Goal: Task Accomplishment & Management: Manage account settings

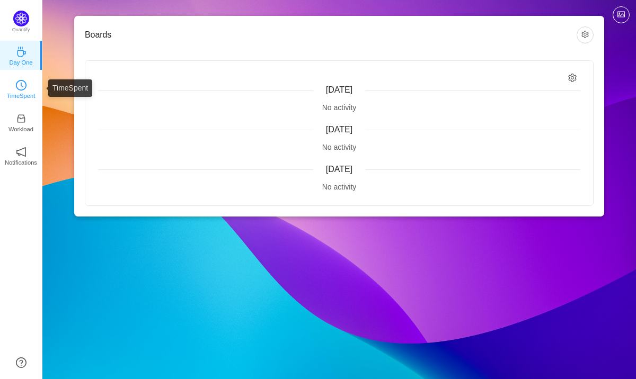
click at [26, 86] on link "TimeSpent" at bounding box center [21, 88] width 11 height 11
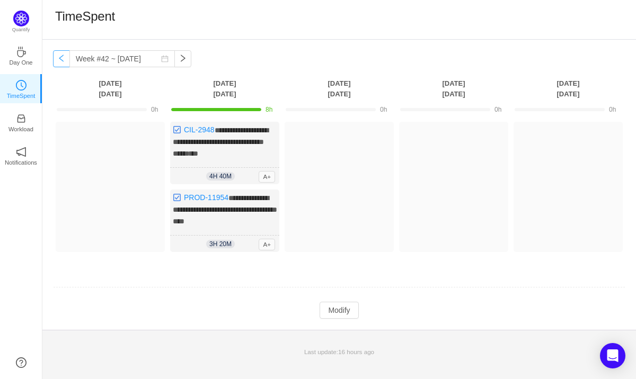
click at [60, 58] on button "button" at bounding box center [61, 58] width 17 height 17
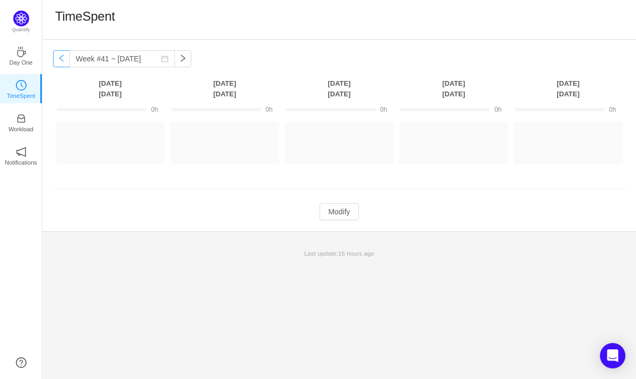
click at [65, 60] on button "button" at bounding box center [61, 58] width 17 height 17
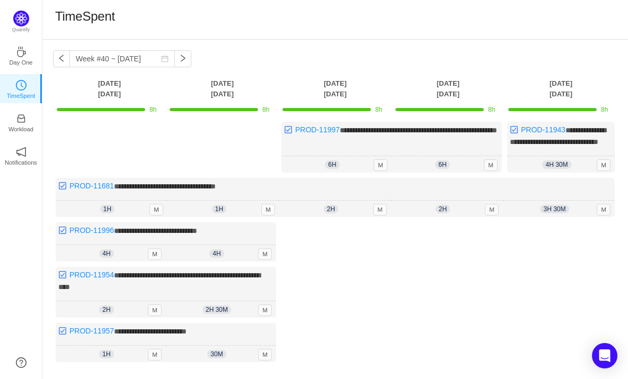
click at [176, 50] on div "**********" at bounding box center [335, 245] width 586 height 411
click at [178, 53] on button "button" at bounding box center [182, 58] width 17 height 17
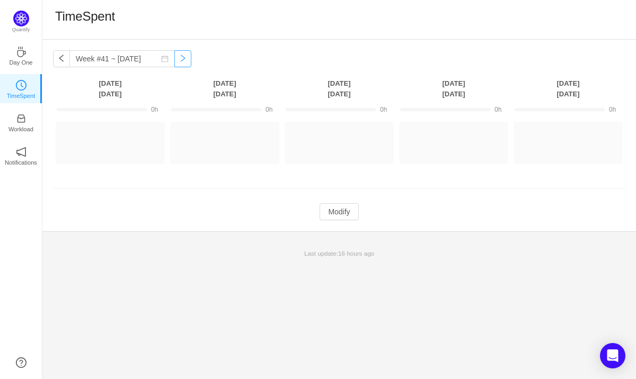
click at [175, 57] on button "button" at bounding box center [182, 58] width 17 height 17
type input "Week #42 ~ [DATE]"
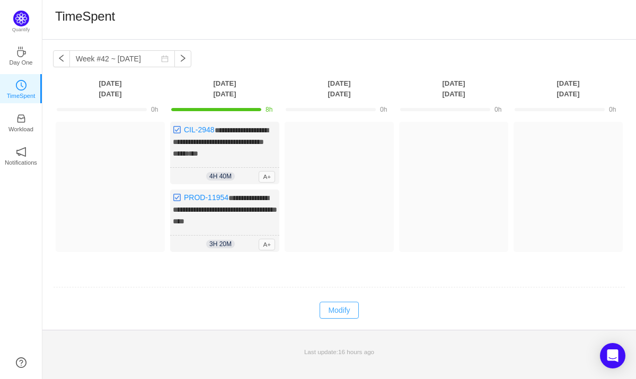
click at [341, 312] on button "Modify" at bounding box center [339, 310] width 39 height 17
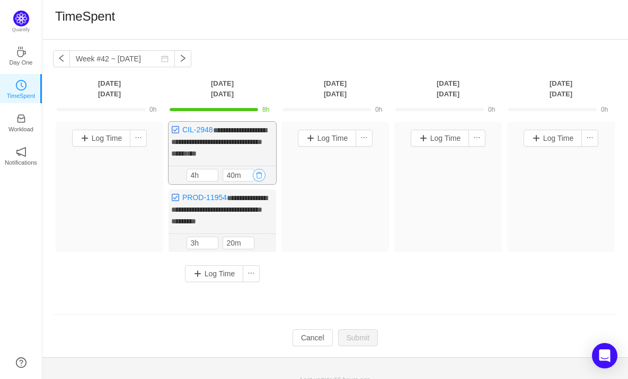
click at [256, 176] on button "button" at bounding box center [259, 175] width 13 height 13
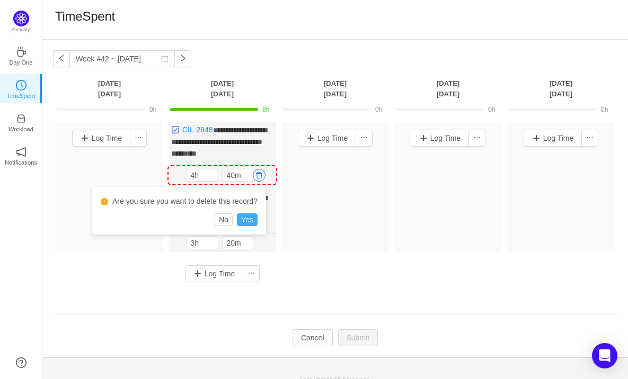
click at [251, 218] on button "Yes" at bounding box center [247, 220] width 21 height 13
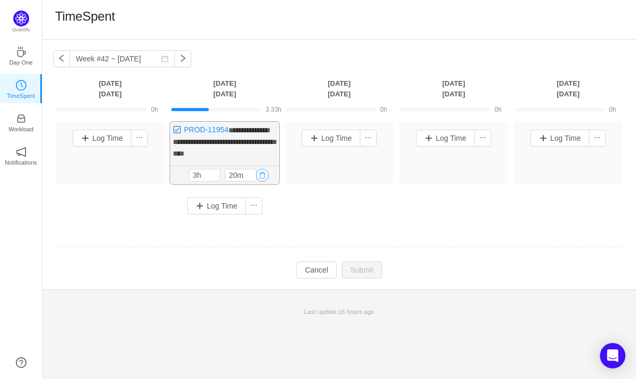
click at [264, 175] on button "button" at bounding box center [262, 175] width 13 height 13
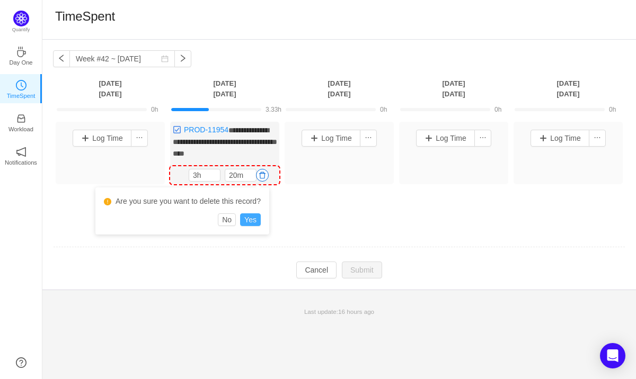
click at [247, 214] on button "Yes" at bounding box center [250, 220] width 21 height 13
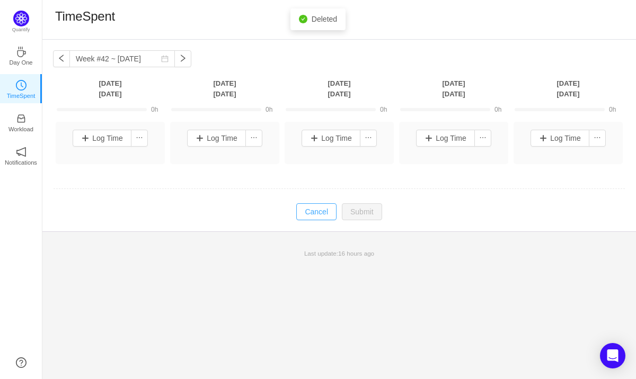
click at [319, 215] on button "Cancel" at bounding box center [316, 212] width 40 height 17
